Goal: Navigation & Orientation: Find specific page/section

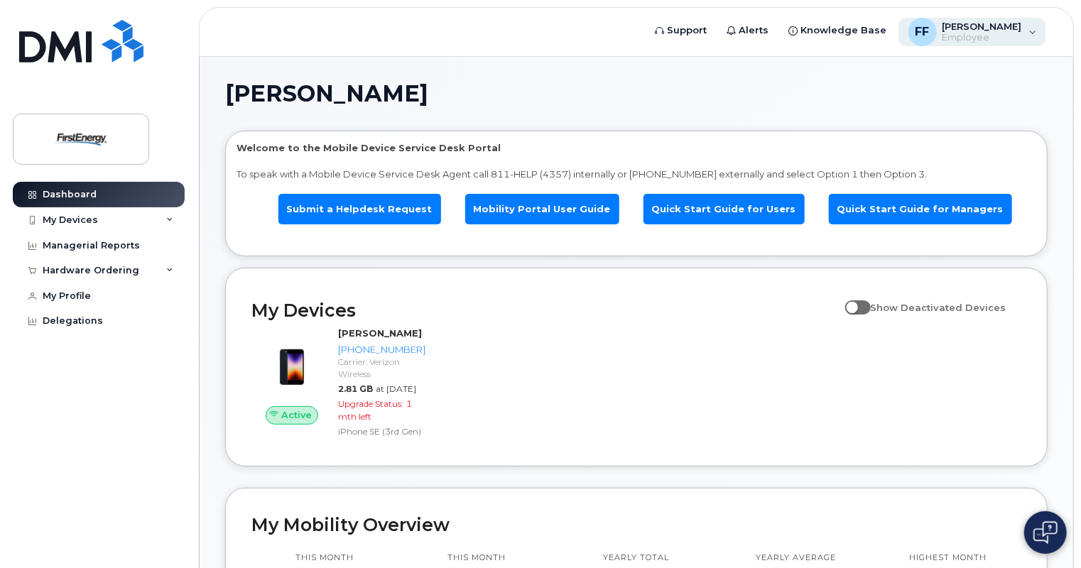
click at [1032, 28] on div "FF Fritz, Frank X Employee" at bounding box center [972, 32] width 148 height 28
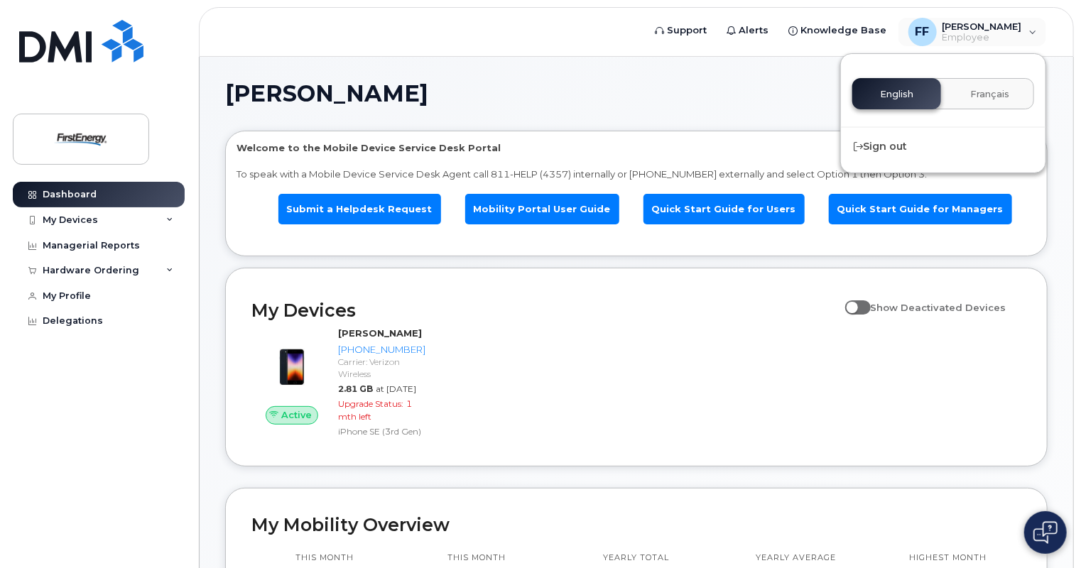
click at [454, 16] on header "Support Alerts Knowledge Base FF Fritz, Frank X Employee English Français Sign …" at bounding box center [636, 32] width 875 height 50
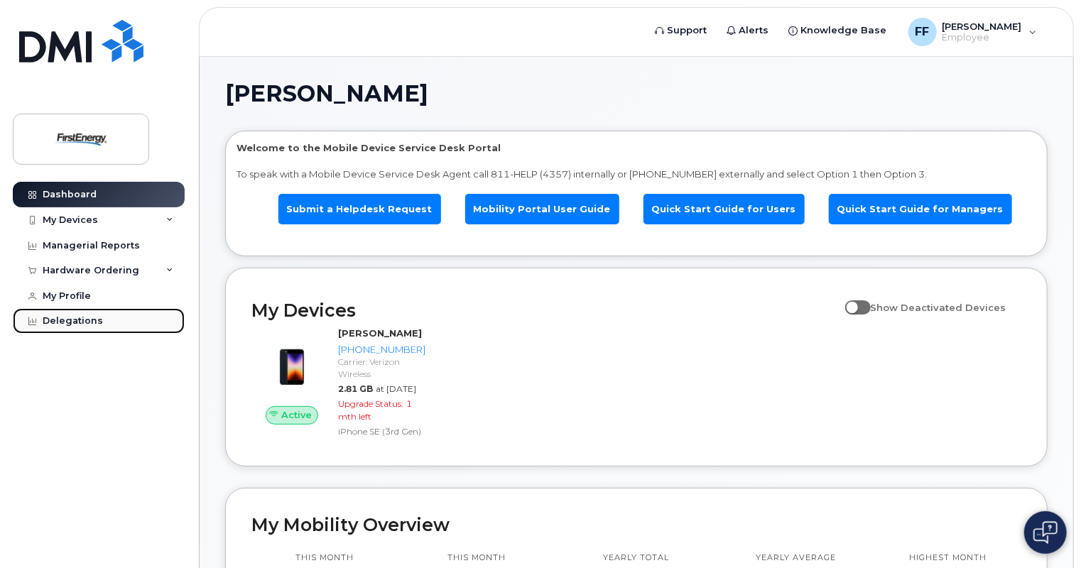
click at [68, 318] on div "Delegations" at bounding box center [73, 320] width 60 height 11
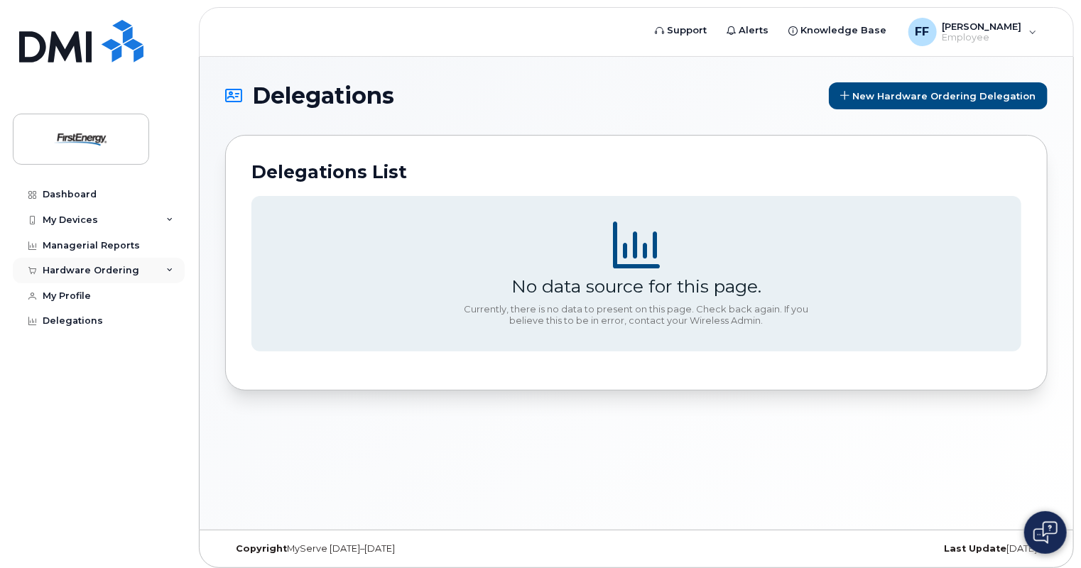
click at [106, 270] on div "Hardware Ordering" at bounding box center [91, 270] width 97 height 11
click at [102, 219] on div "My Devices" at bounding box center [99, 220] width 172 height 26
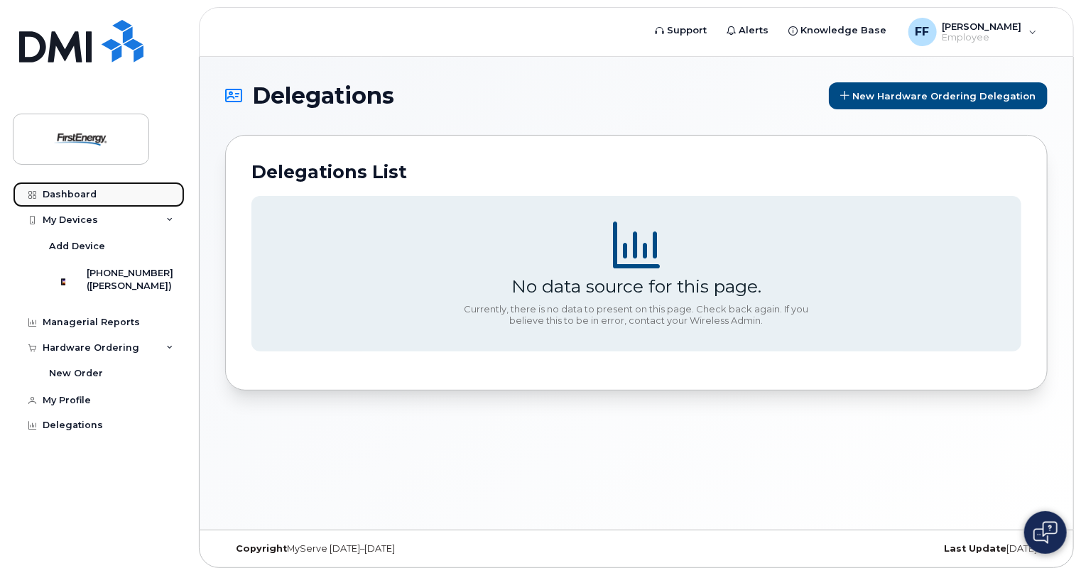
click at [52, 199] on div "Dashboard" at bounding box center [70, 194] width 54 height 11
